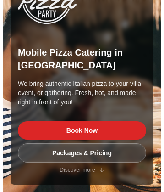
scroll to position [2617, 0]
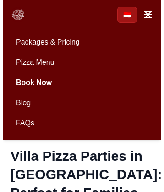
scroll to position [2584, 0]
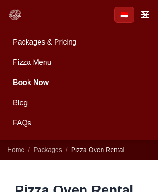
click at [79, 103] on link "Blog" at bounding box center [78, 103] width 143 height 18
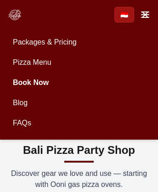
click at [79, 62] on link "Pizza Menu" at bounding box center [78, 62] width 143 height 18
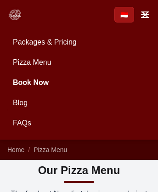
click at [79, 103] on link "Blog" at bounding box center [78, 103] width 143 height 18
